Goal: Task Accomplishment & Management: Manage account settings

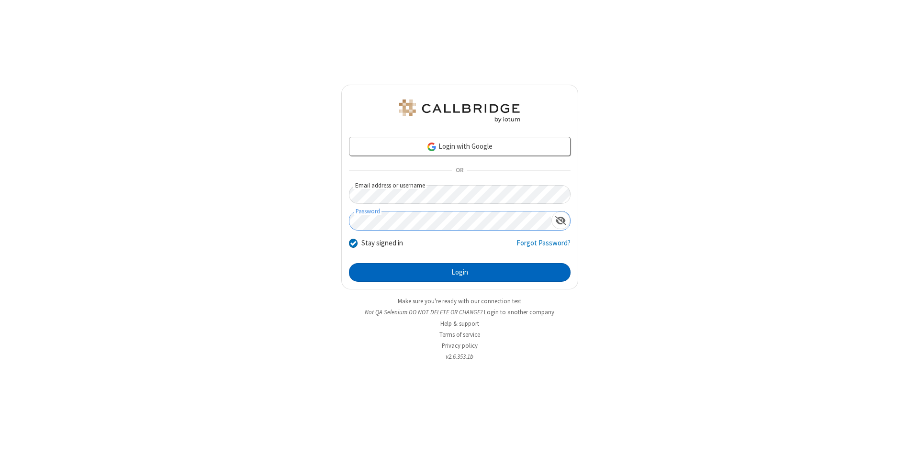
click at [459, 273] on button "Login" at bounding box center [460, 272] width 222 height 19
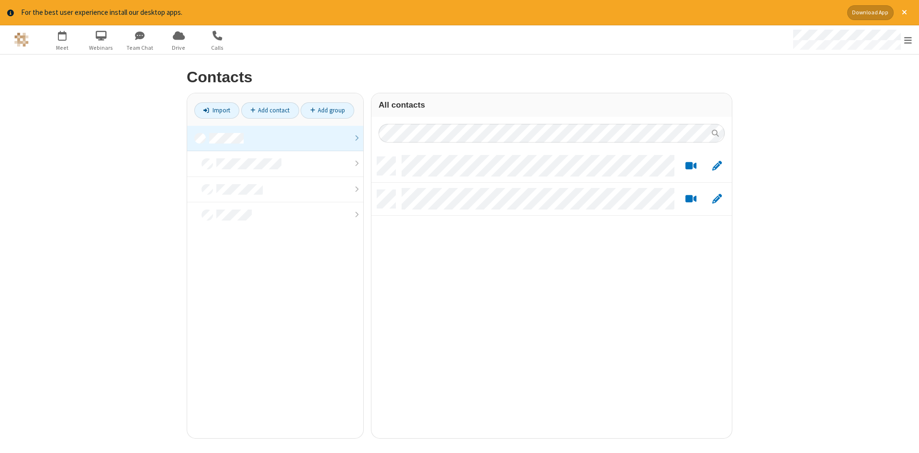
click at [275, 138] on link at bounding box center [275, 139] width 176 height 26
click at [270, 110] on link "Add contact" at bounding box center [270, 110] width 58 height 16
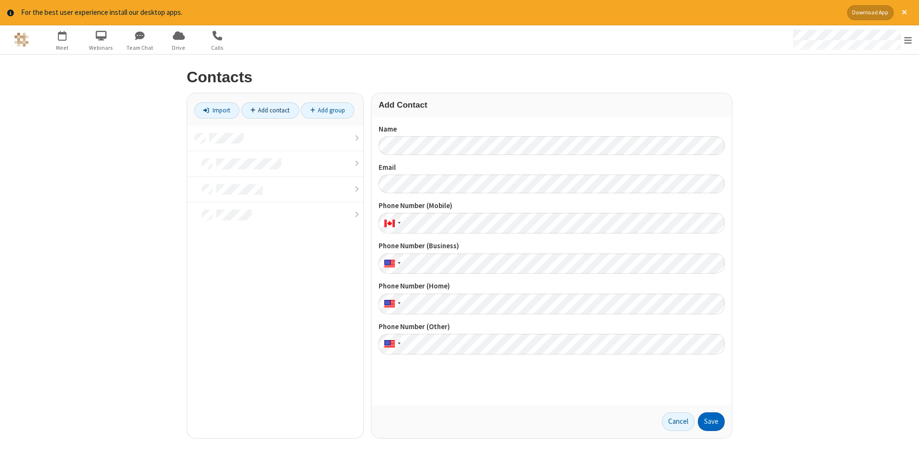
click at [711, 422] on button "Save" at bounding box center [711, 421] width 27 height 19
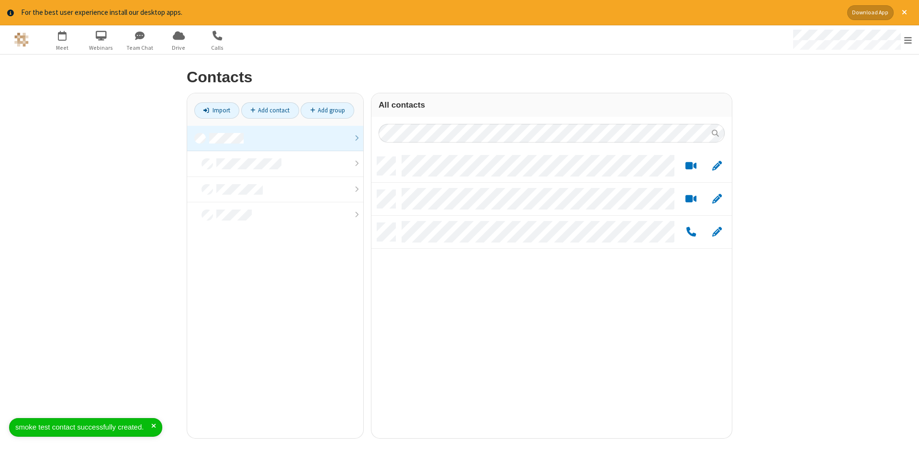
scroll to position [289, 360]
click at [270, 110] on link "Add contact" at bounding box center [270, 110] width 58 height 16
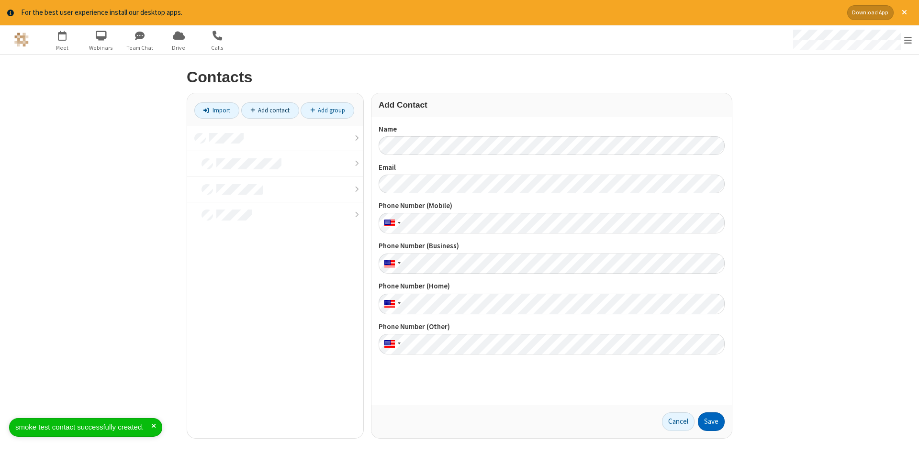
click at [711, 422] on button "Save" at bounding box center [711, 421] width 27 height 19
